Goal: Complete application form

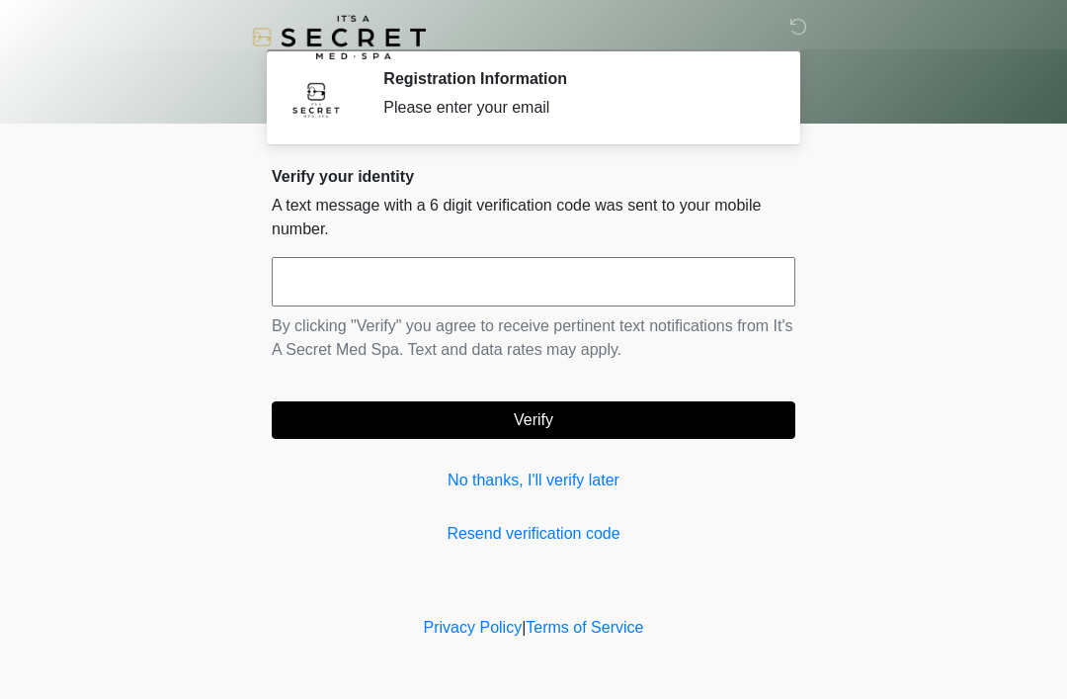
click at [546, 296] on input "text" at bounding box center [534, 281] width 524 height 49
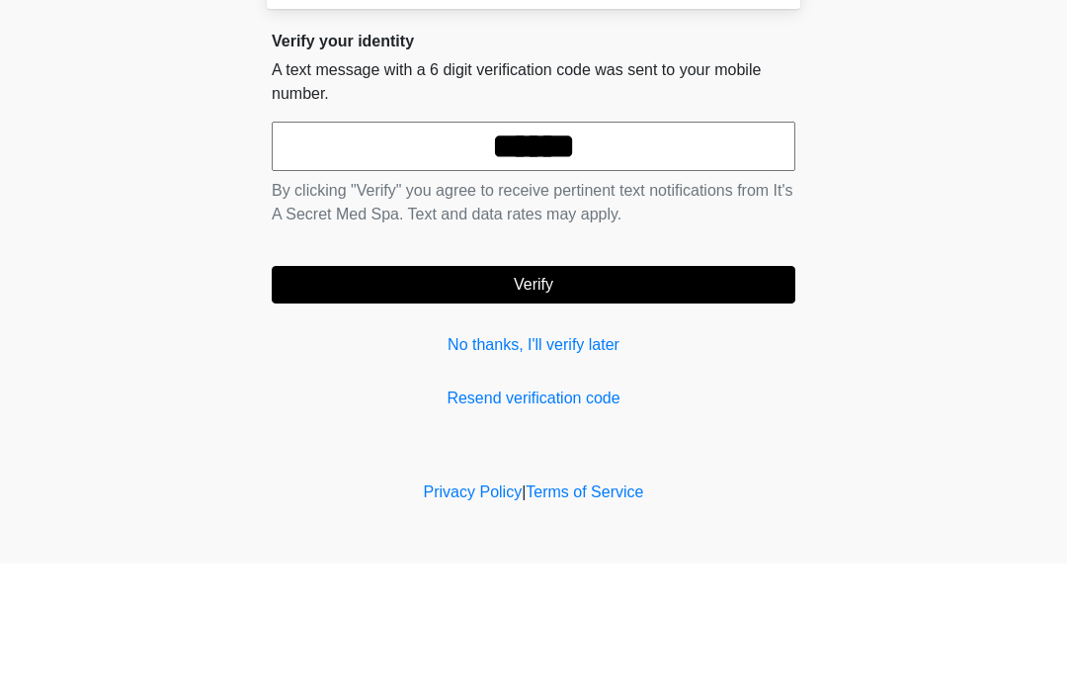
type input "******"
click at [666, 401] on button "Verify" at bounding box center [534, 420] width 524 height 38
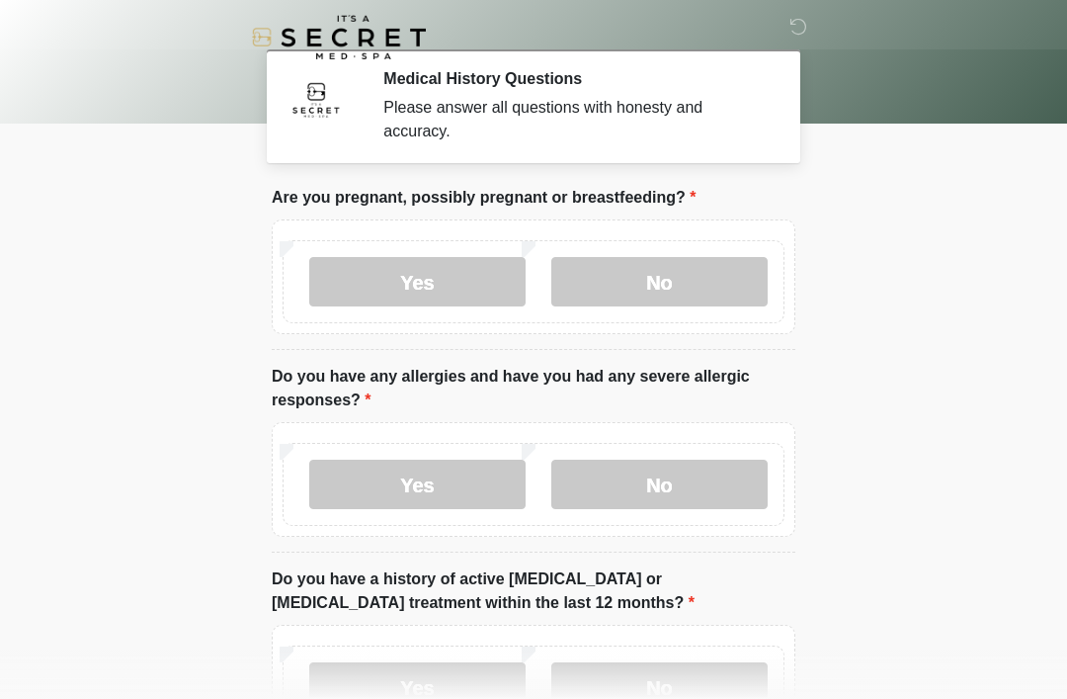
click at [721, 283] on label "No" at bounding box center [659, 281] width 216 height 49
click at [722, 486] on label "No" at bounding box center [659, 484] width 216 height 49
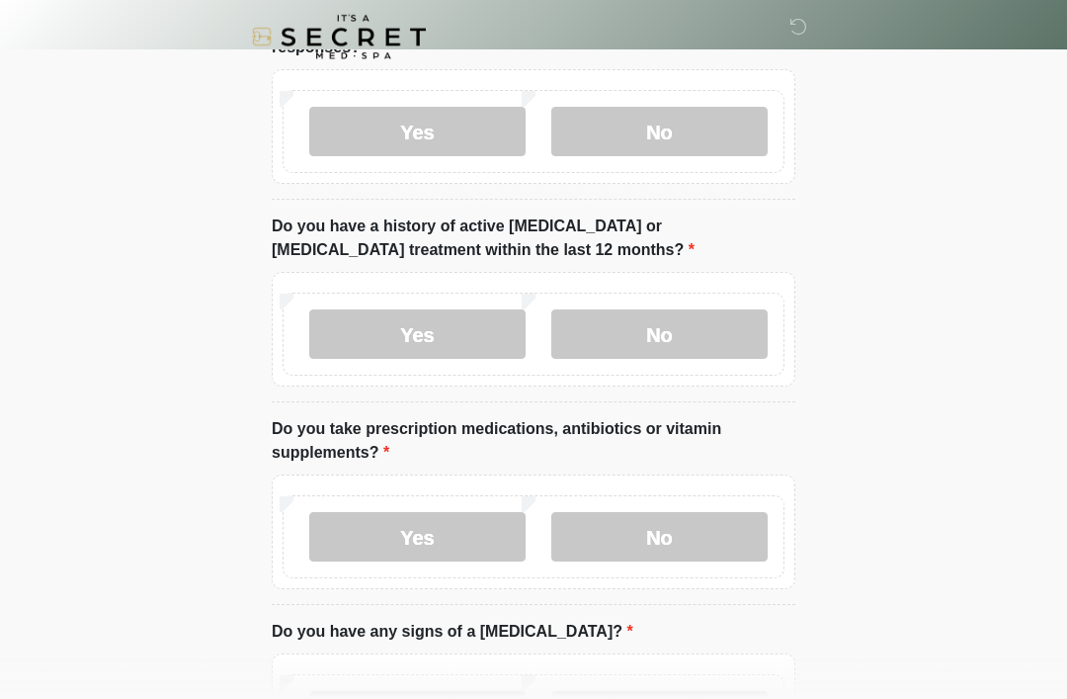
scroll to position [361, 0]
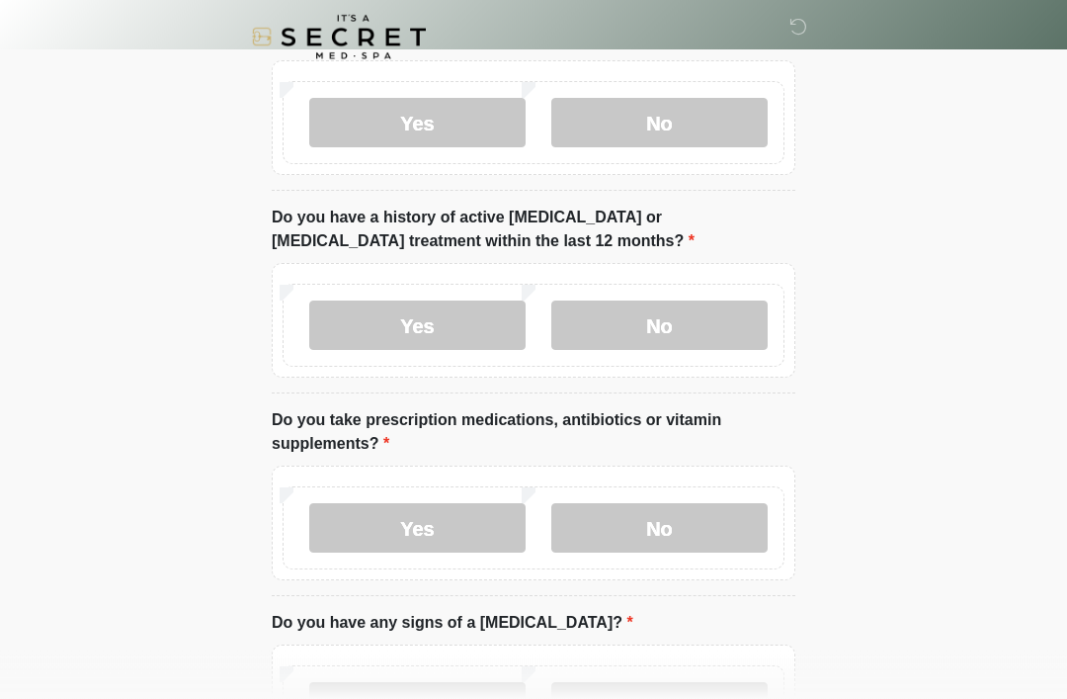
click at [740, 327] on label "No" at bounding box center [659, 325] width 216 height 49
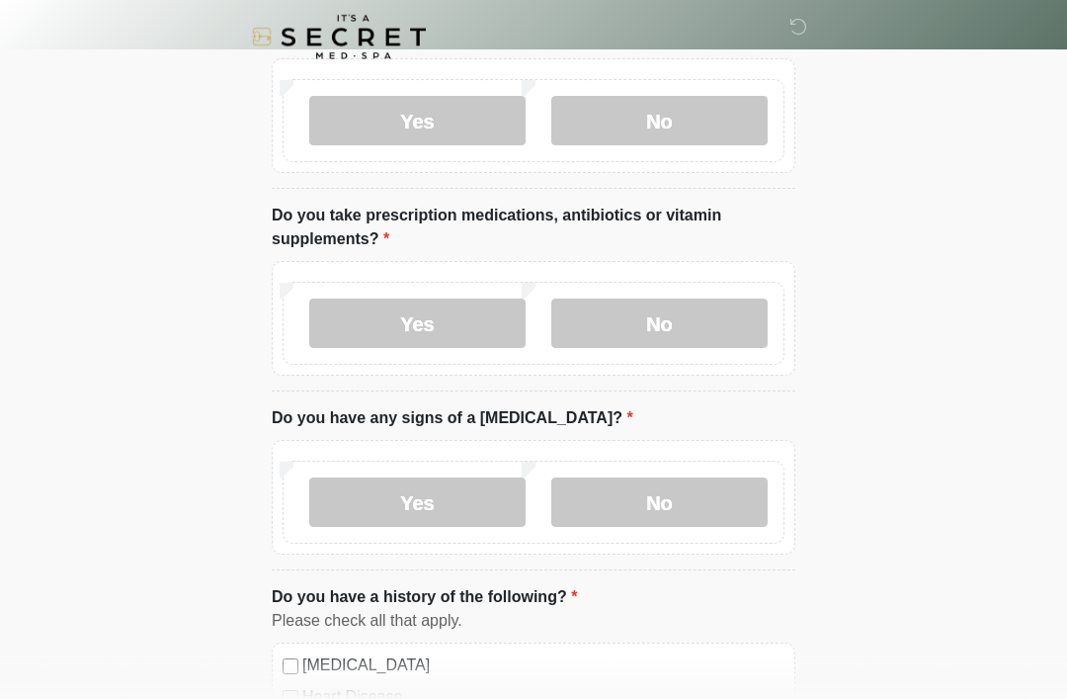
scroll to position [570, 0]
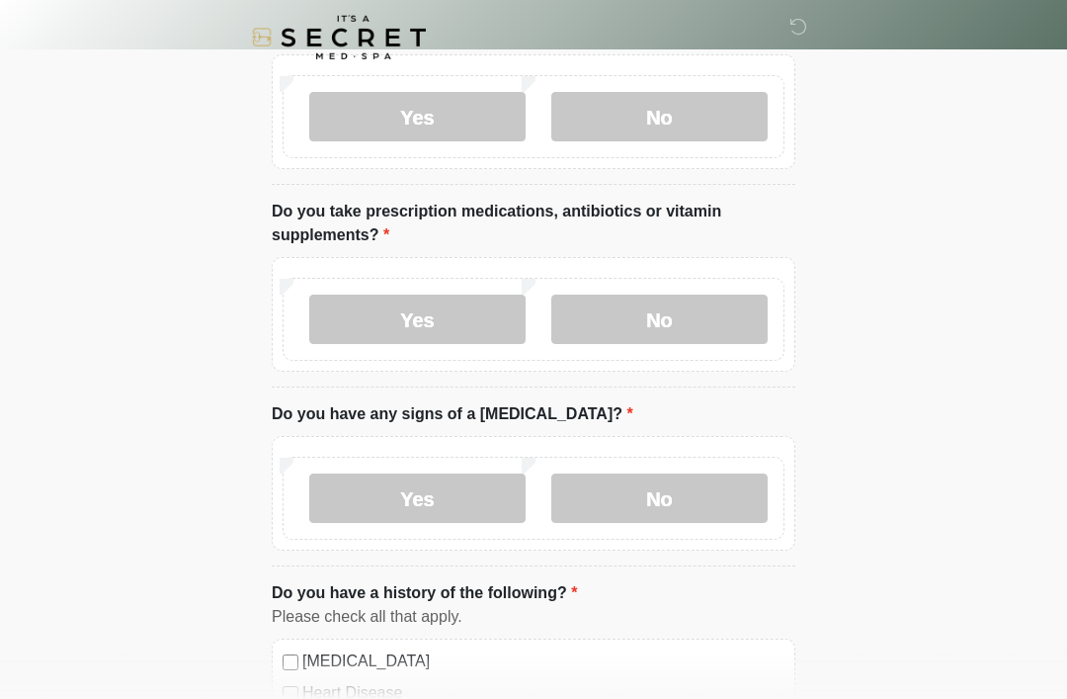
click at [458, 318] on label "Yes" at bounding box center [417, 318] width 216 height 49
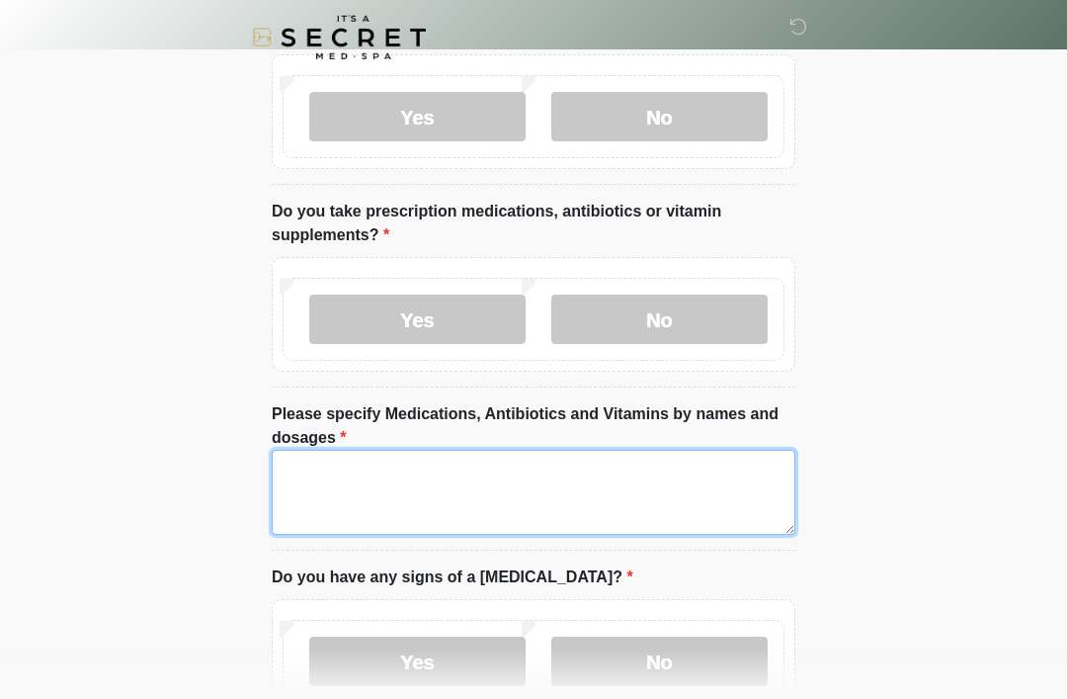
click at [632, 482] on textarea "Please specify Medications, Antibiotics and Vitamins by names and dosages" at bounding box center [534, 492] width 524 height 85
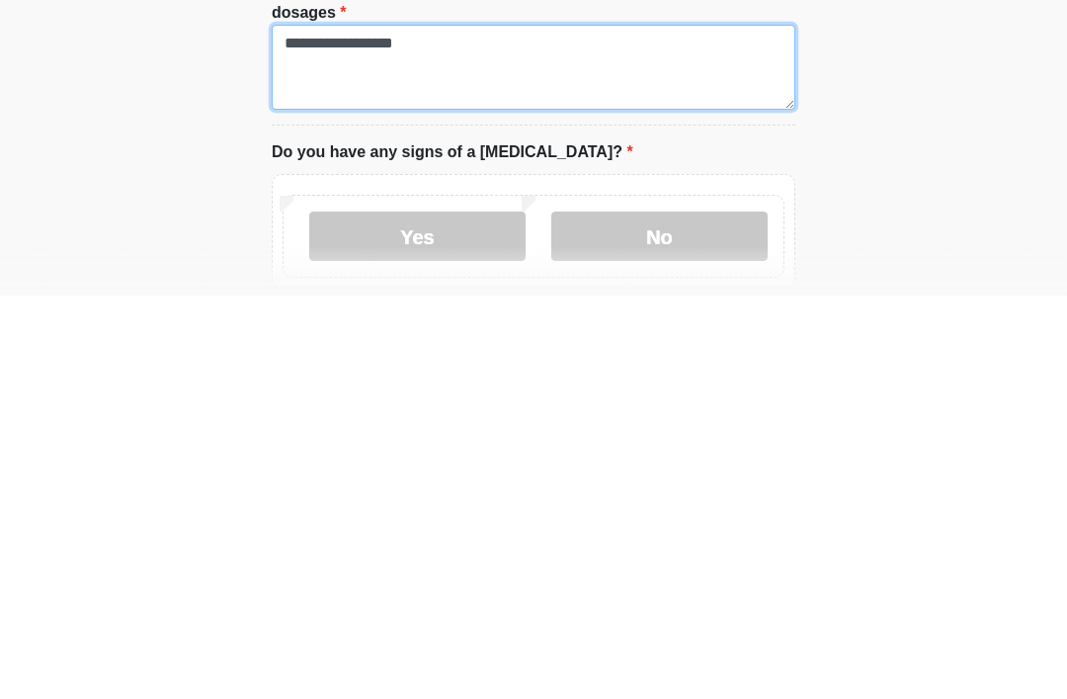
scroll to position [596, 0]
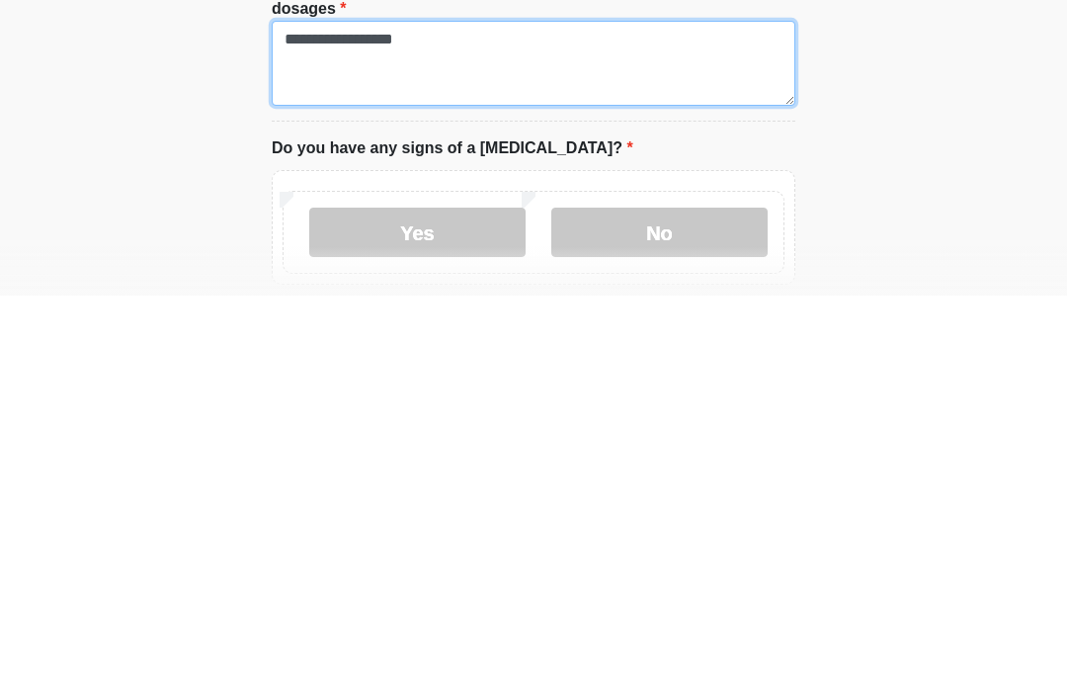
type textarea "**********"
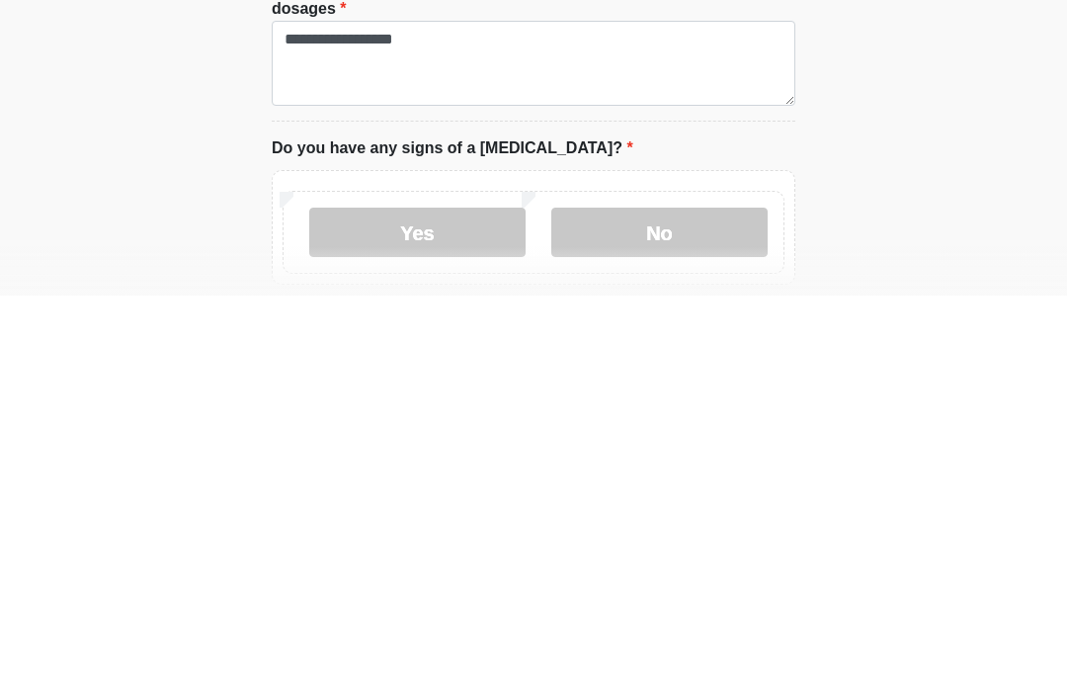
click at [714, 611] on label "No" at bounding box center [659, 635] width 216 height 49
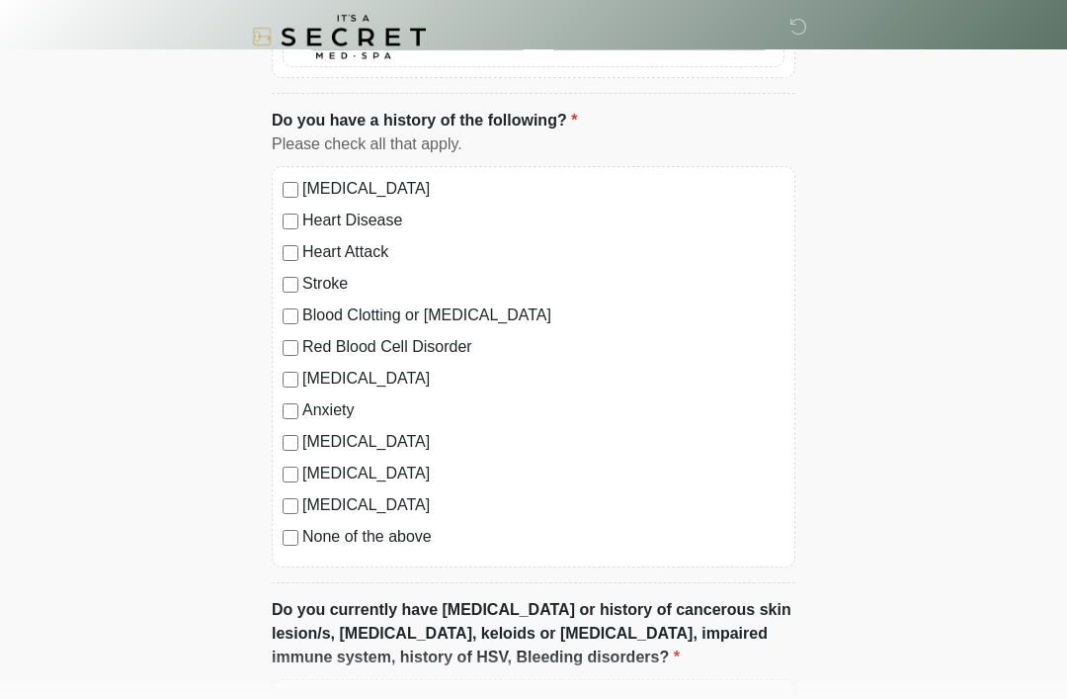
scroll to position [1206, 0]
click at [374, 537] on label "None of the above" at bounding box center [543, 537] width 482 height 24
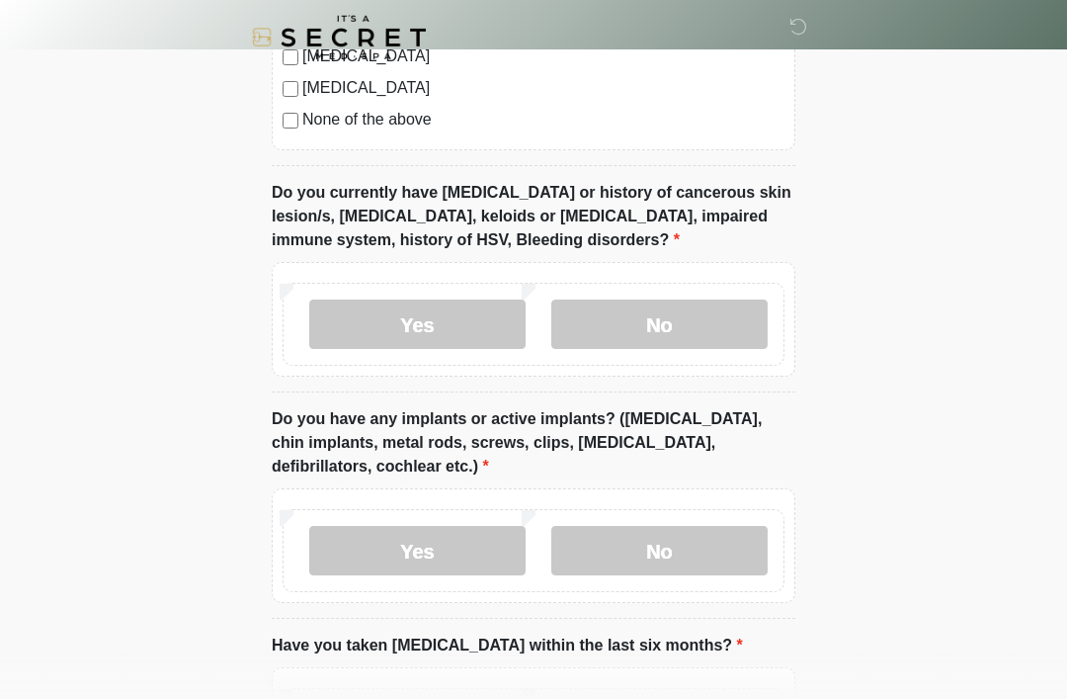
scroll to position [1625, 0]
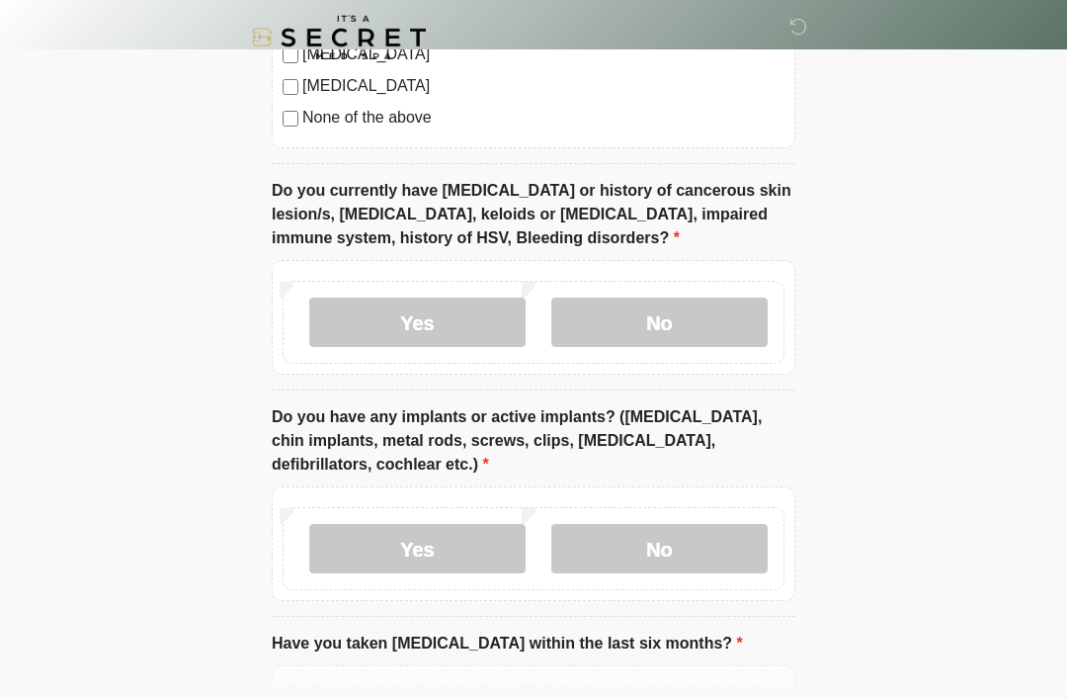
click at [757, 335] on label "No" at bounding box center [659, 321] width 216 height 49
click at [735, 553] on label "No" at bounding box center [659, 548] width 216 height 49
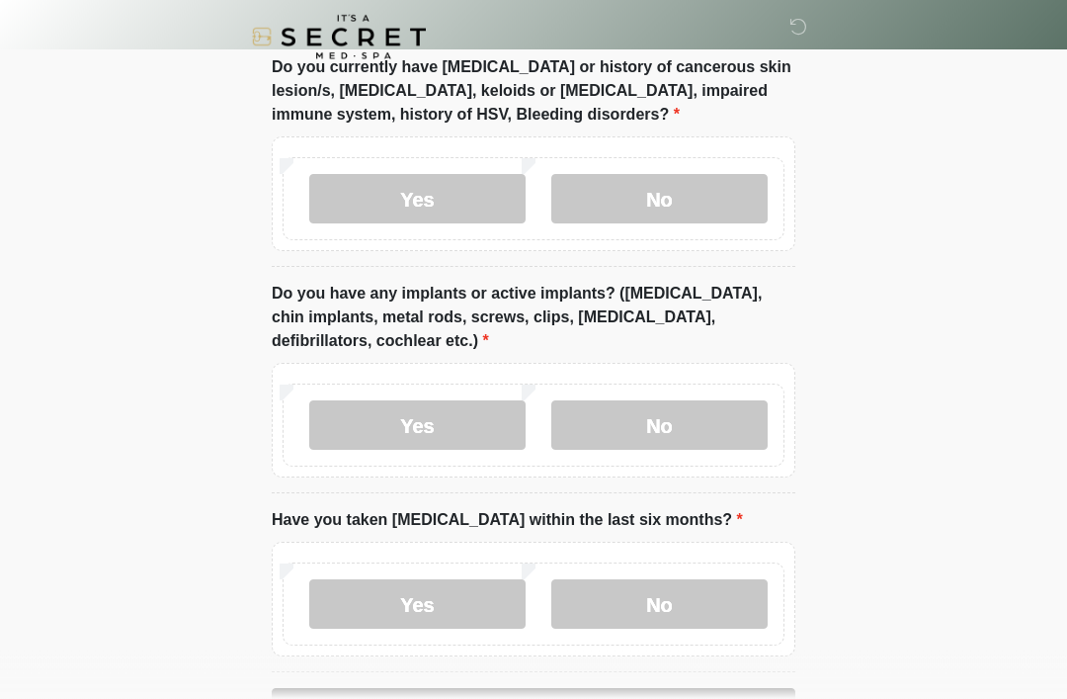
scroll to position [1813, 0]
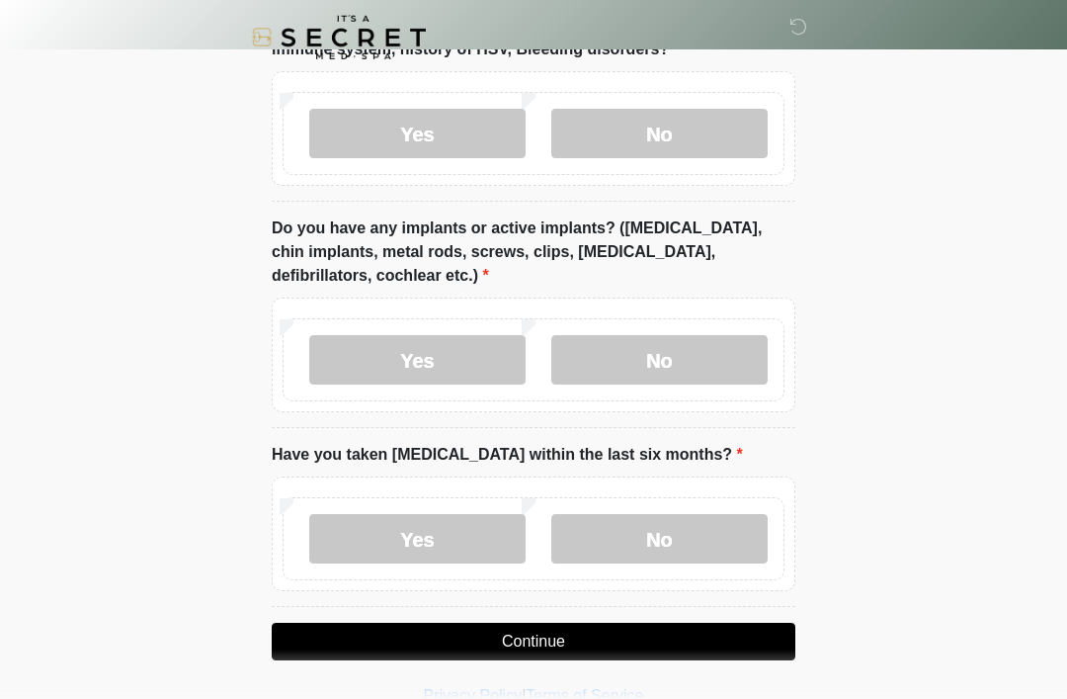
click at [722, 544] on label "No" at bounding box center [659, 538] width 216 height 49
click at [727, 629] on button "Continue" at bounding box center [534, 642] width 524 height 38
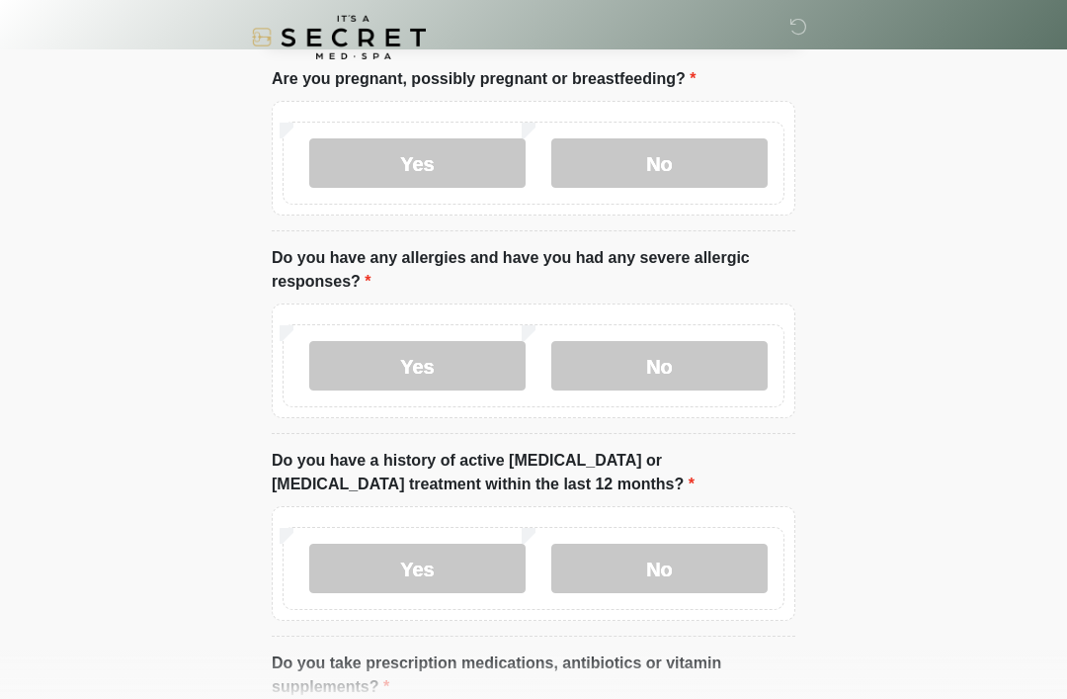
scroll to position [0, 0]
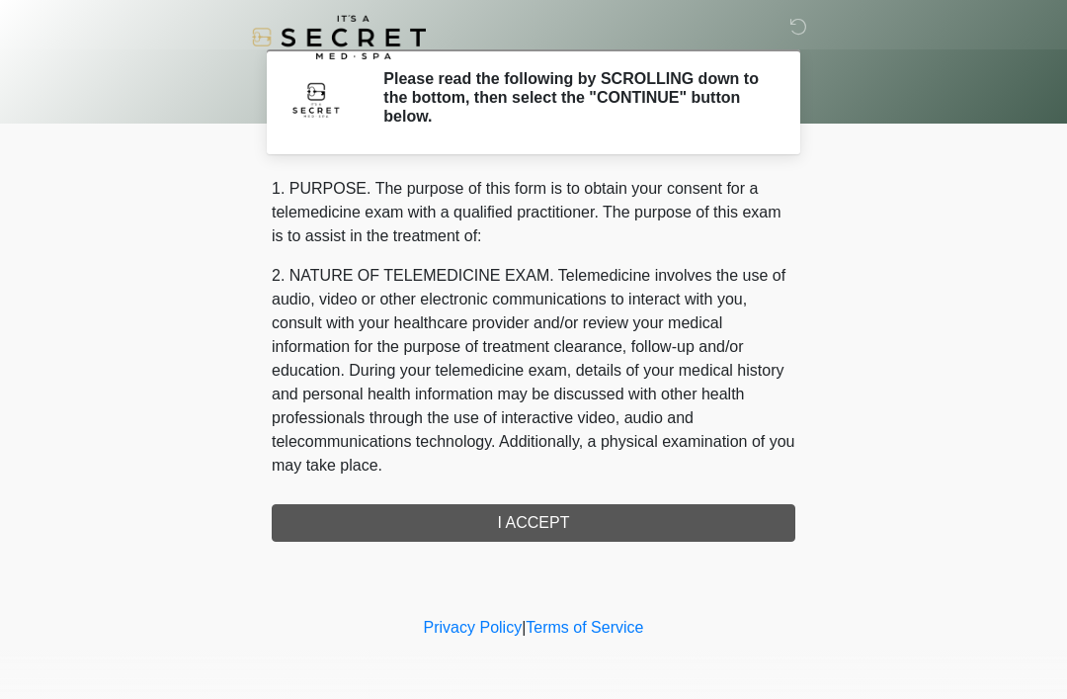
click at [629, 518] on div "1. PURPOSE. The purpose of this form is to obtain your consent for a telemedici…" at bounding box center [534, 359] width 524 height 365
click at [564, 519] on div "1. PURPOSE. The purpose of this form is to obtain your consent for a telemedici…" at bounding box center [534, 359] width 524 height 365
click at [589, 517] on div "1. PURPOSE. The purpose of this form is to obtain your consent for a telemedici…" at bounding box center [534, 359] width 524 height 365
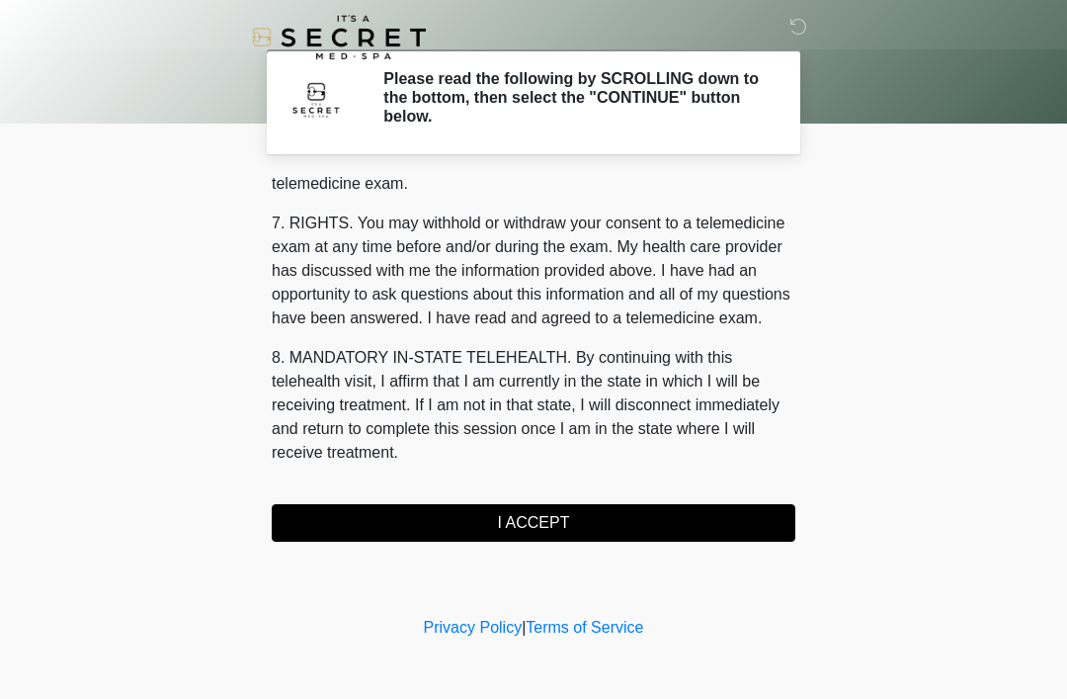
scroll to position [843, 0]
click at [574, 530] on button "I ACCEPT" at bounding box center [534, 523] width 524 height 38
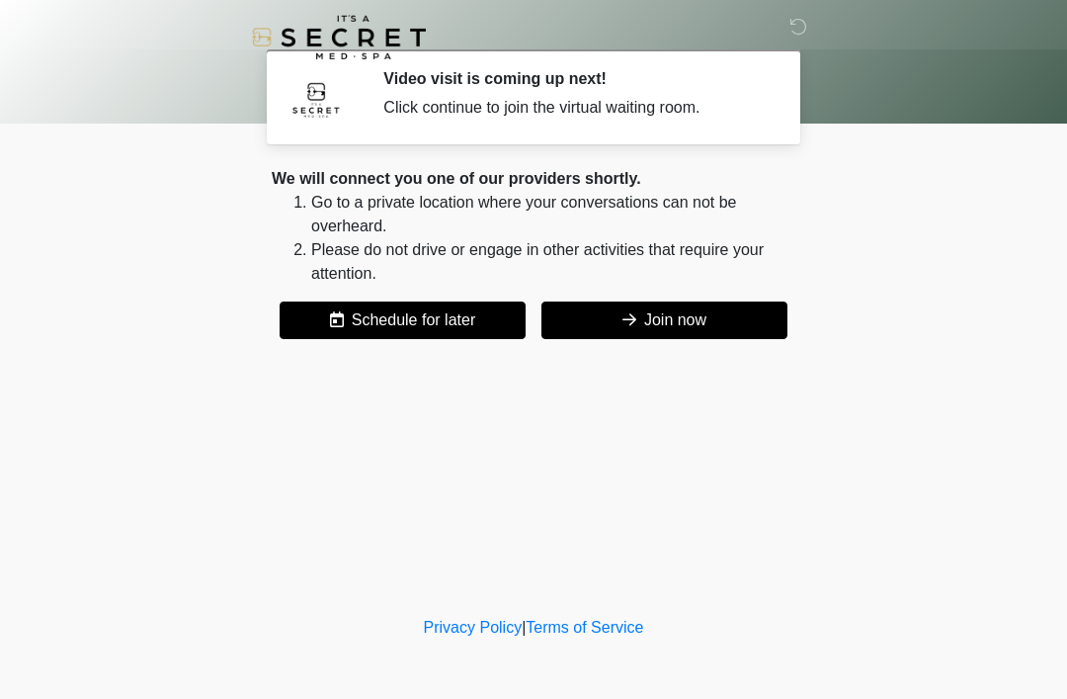
click at [716, 267] on li "Please do not drive or engage in other activities that require your attention." at bounding box center [553, 261] width 484 height 47
click at [729, 323] on button "Join now" at bounding box center [665, 320] width 246 height 38
